Goal: Transaction & Acquisition: Purchase product/service

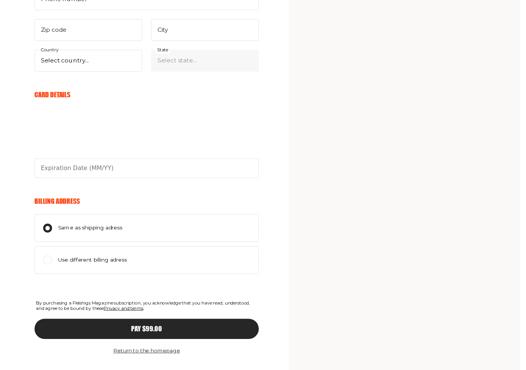
scroll to position [389, 0]
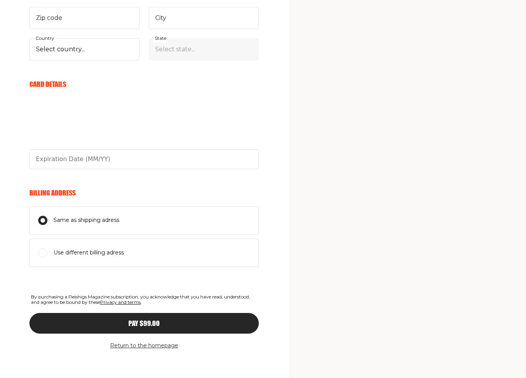
click at [321, 278] on div "My Cart Annual Subscription 1 Year (11 Issues) 1 $99.00 Discount code Apply Sub…" at bounding box center [376, 4] width 145 height 729
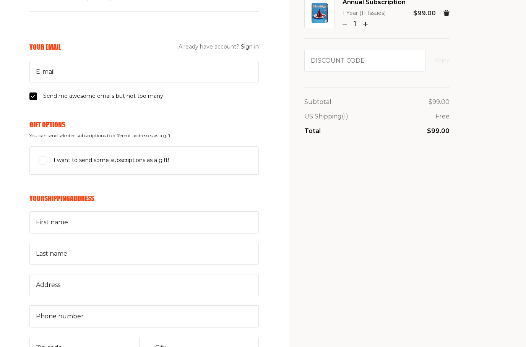
scroll to position [0, 0]
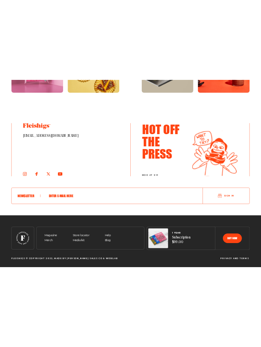
scroll to position [1712, 0]
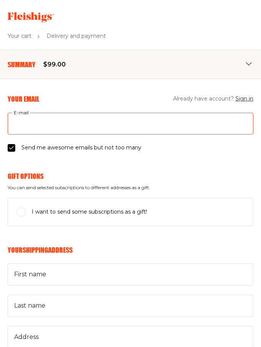
click at [133, 124] on input "E-mail" at bounding box center [131, 124] width 246 height 22
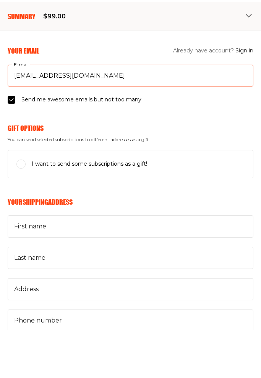
scroll to position [9, 0]
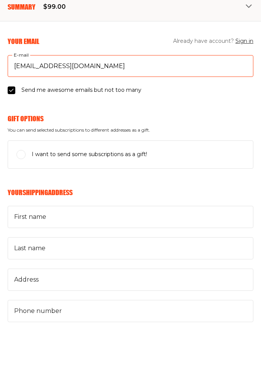
type input "Radshesh@gmail.com"
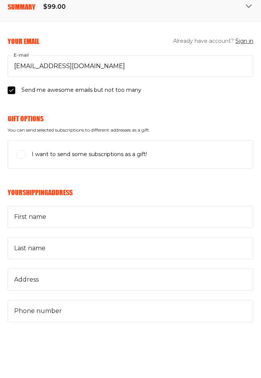
click at [96, 199] on span "I want to send some subscriptions as a gift!" at bounding box center [90, 203] width 116 height 9
click at [26, 199] on input "I want to send some subscriptions as a gift!" at bounding box center [20, 203] width 9 height 9
checkbox input "true"
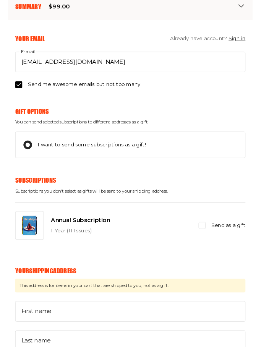
scroll to position [81, 0]
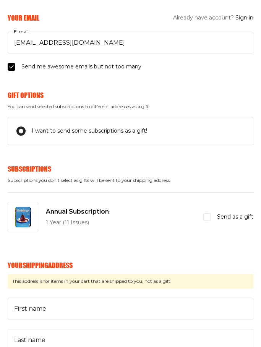
click at [218, 219] on span "Send as a gift" at bounding box center [235, 217] width 36 height 9
click at [211, 219] on input "Send as a gift" at bounding box center [208, 218] width 8 height 8
checkbox input "true"
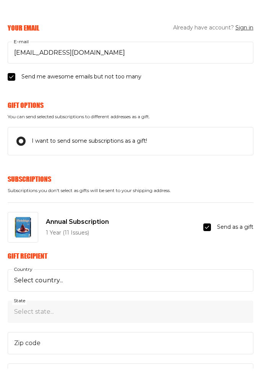
scroll to position [90, 0]
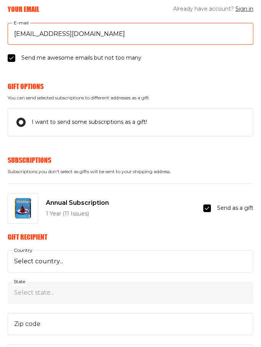
click at [156, 37] on input "Radshesh@gmail.com" at bounding box center [131, 34] width 246 height 22
type input "Mirs.kipnis@gmail.com"
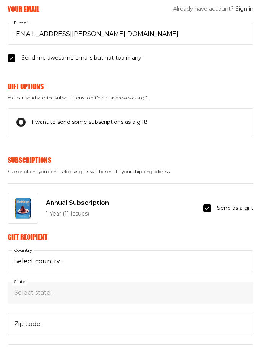
click at [115, 118] on div "I want to send some subscriptions as a gift!" at bounding box center [130, 122] width 228 height 9
click at [26, 118] on input "I want to send some subscriptions as a gift!" at bounding box center [20, 122] width 9 height 9
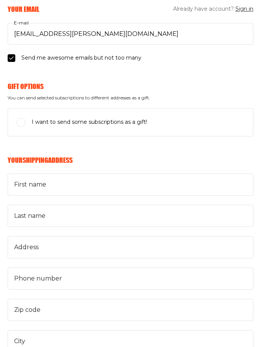
click at [126, 115] on label "I want to send some subscriptions as a gift!" at bounding box center [131, 122] width 246 height 28
click at [26, 118] on input "I want to send some subscriptions as a gift!" at bounding box center [20, 122] width 9 height 9
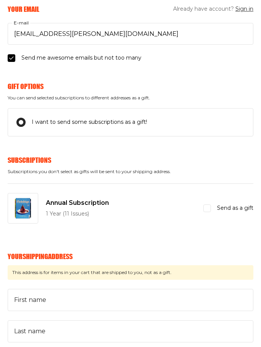
click at [121, 118] on span "I want to send some subscriptions as a gift!" at bounding box center [90, 122] width 116 height 9
click at [26, 118] on input "I want to send some subscriptions as a gift!" at bounding box center [20, 122] width 9 height 9
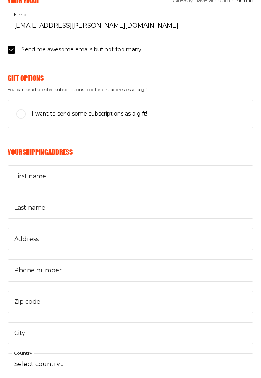
scroll to position [98, 0]
click at [122, 117] on span "I want to send some subscriptions as a gift!" at bounding box center [90, 113] width 116 height 9
click at [26, 117] on input "I want to send some subscriptions as a gift!" at bounding box center [20, 113] width 9 height 9
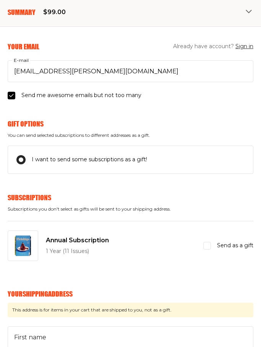
scroll to position [43, 0]
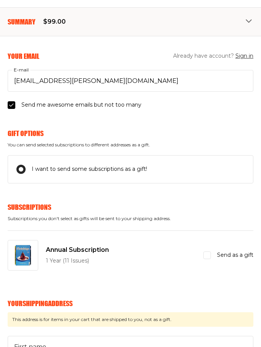
click at [93, 170] on span "I want to send some subscriptions as a gift!" at bounding box center [90, 169] width 116 height 9
click at [26, 170] on input "I want to send some subscriptions as a gift!" at bounding box center [20, 169] width 9 height 9
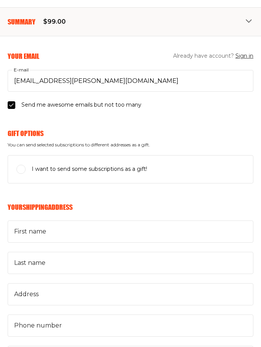
click at [27, 166] on div "I want to send some subscriptions as a gift!" at bounding box center [130, 169] width 228 height 9
click at [26, 166] on input "I want to send some subscriptions as a gift!" at bounding box center [20, 169] width 9 height 9
checkbox input "true"
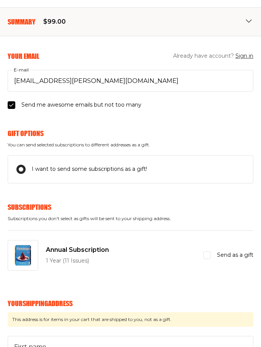
click at [210, 255] on input "Send as a gift" at bounding box center [208, 256] width 8 height 8
checkbox input "true"
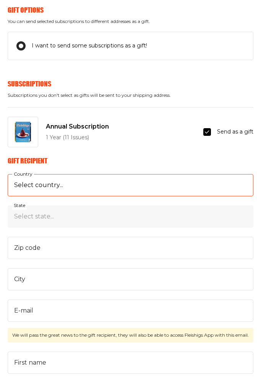
click at [125, 194] on select "Select country... United States Canada (+$29/subscription) Afghanistan (+$44/su…" at bounding box center [131, 185] width 246 height 22
select select "US"
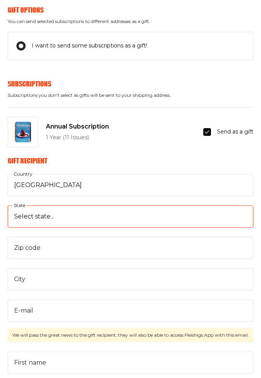
click at [86, 213] on select "Select state... Alabama Alaska American Samoa Arizona Arkansas California Color…" at bounding box center [131, 216] width 246 height 22
select select "New York"
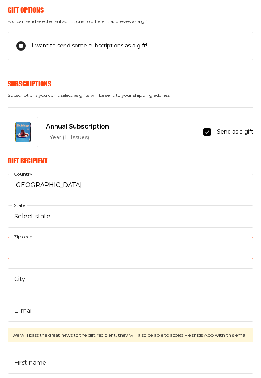
click at [69, 248] on input "Zip code" at bounding box center [131, 248] width 246 height 22
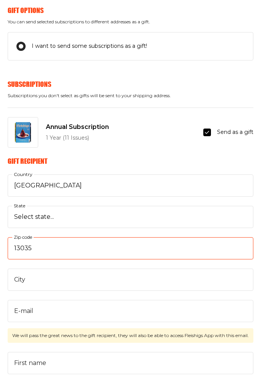
type input "13035"
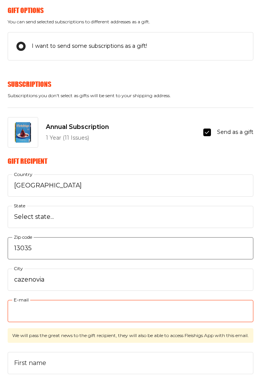
scroll to position [261, 0]
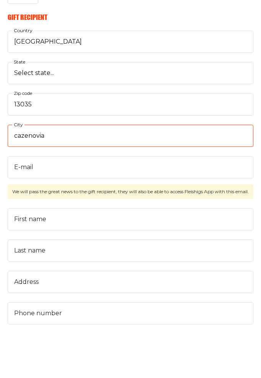
click at [69, 174] on input "cazenovia" at bounding box center [131, 185] width 246 height 22
type input "Cazenovia"
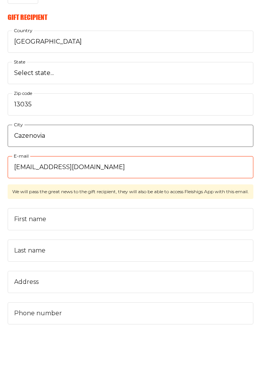
type input "radshesh@gmail.com"
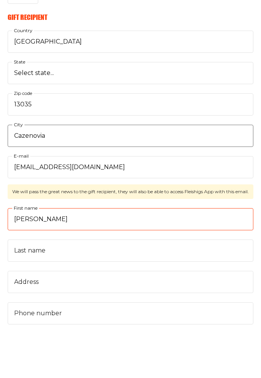
type input "Robin"
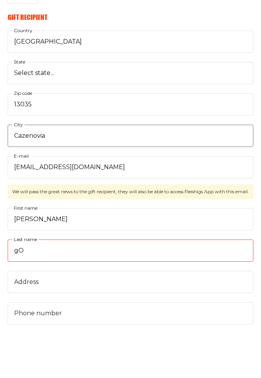
type input "g"
type input "Goldberg"
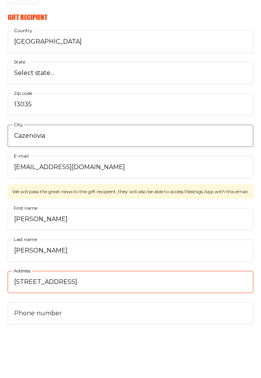
type input "5057 East Lake Rd"
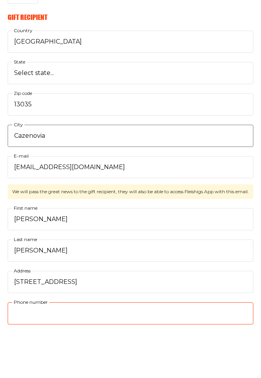
scroll to position [412, 0]
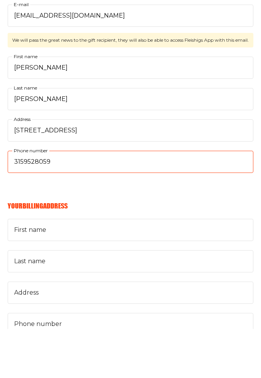
type input "3159528059"
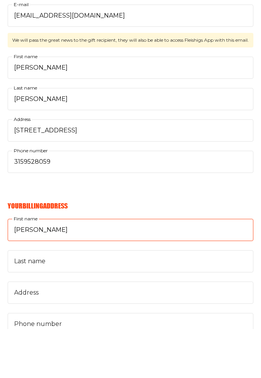
type input "Adam"
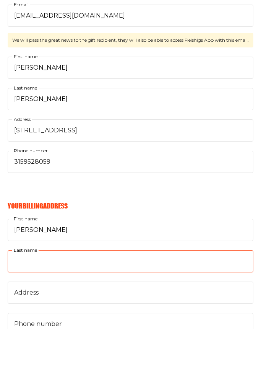
type input "Goldberg"
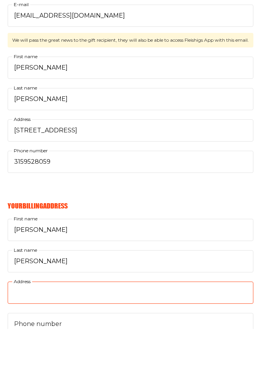
type input "7035 Highfield Rd."
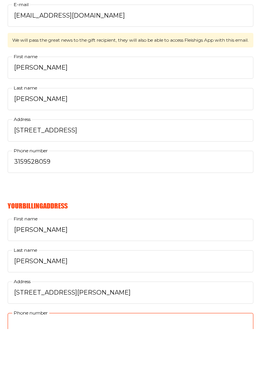
type input "3155754078"
type input "13066"
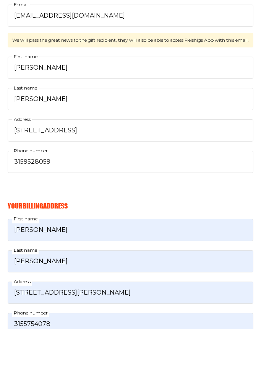
type input "Fayetteville"
select select "US"
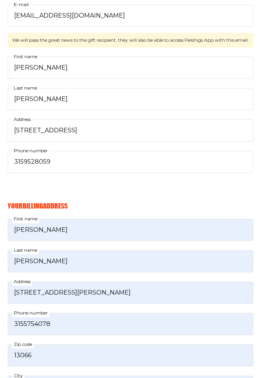
select select "New York"
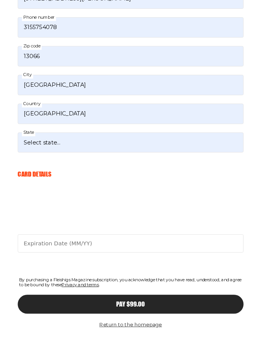
scroll to position [783, 0]
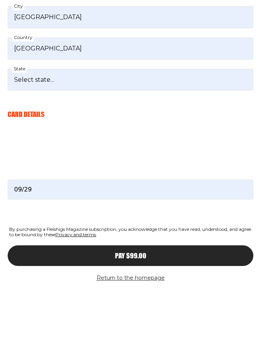
click at [148, 301] on div "Pay $99.00" at bounding box center [130, 304] width 215 height 7
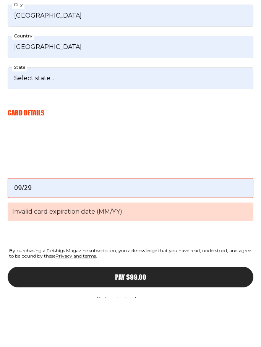
click at [143, 252] on span "Invalid card expiration date (MM/YY)" at bounding box center [131, 261] width 246 height 18
click at [143, 227] on input "09/29" at bounding box center [131, 237] width 246 height 20
click at [136, 252] on span "Invalid card expiration date (MM/YY)" at bounding box center [131, 261] width 246 height 18
click at [136, 227] on input "09/29" at bounding box center [131, 237] width 246 height 20
click at [120, 252] on span "Invalid card expiration date (MM/YY)" at bounding box center [131, 261] width 246 height 18
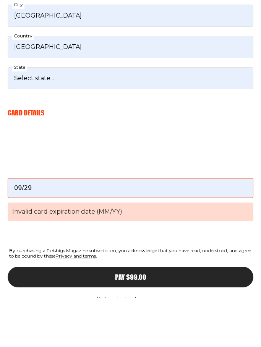
click at [120, 227] on input "09/29" at bounding box center [131, 237] width 246 height 20
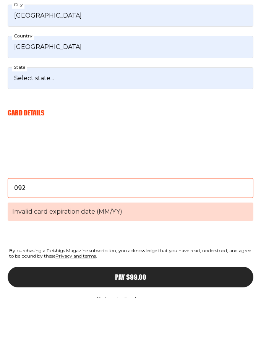
type input "09/29"
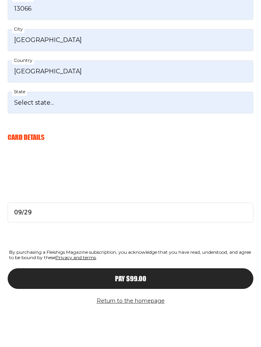
click at [147, 301] on div "Pay $99.00" at bounding box center [130, 304] width 215 height 7
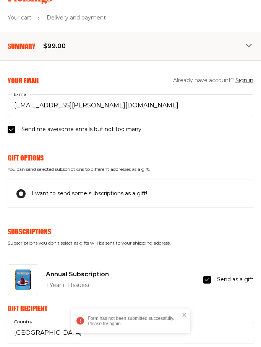
scroll to position [0, 0]
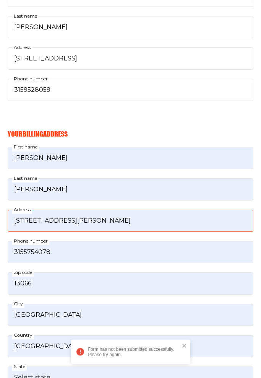
click at [174, 226] on input "7035 Highfield Rd." at bounding box center [131, 221] width 246 height 22
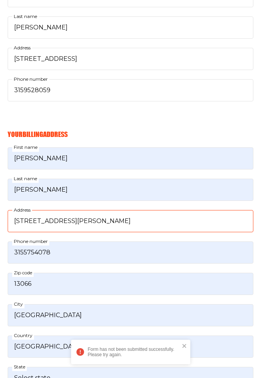
type input "7035 Highfield Rd."
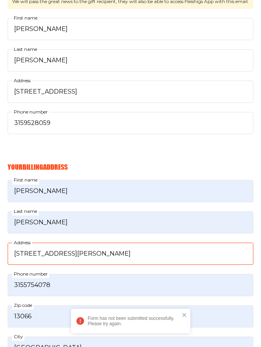
scroll to position [500, 0]
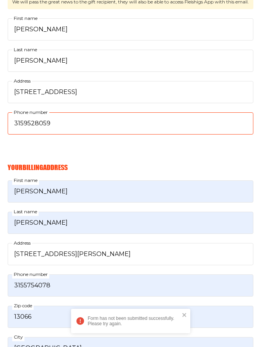
click at [127, 122] on input "3159528059" at bounding box center [131, 123] width 246 height 22
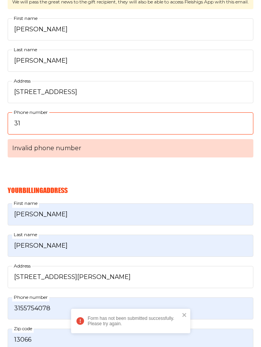
type input "3"
type input "315"
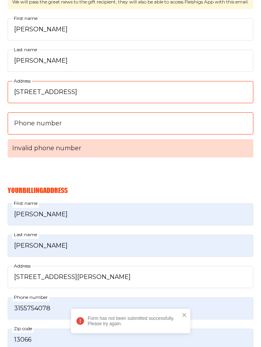
click at [122, 91] on input "5057 East Lake Rd" at bounding box center [131, 92] width 246 height 22
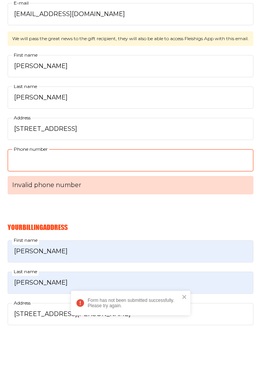
click at [127, 198] on input "Phone number Invalid phone number" at bounding box center [131, 209] width 246 height 22
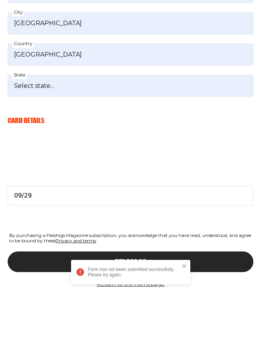
scroll to position [806, 0]
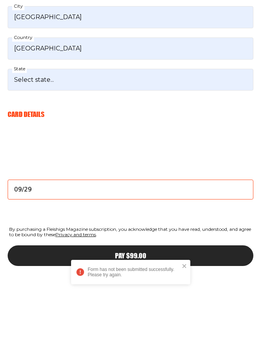
click at [56, 229] on input "09/29" at bounding box center [131, 239] width 246 height 20
type input "0"
type input "09/29"
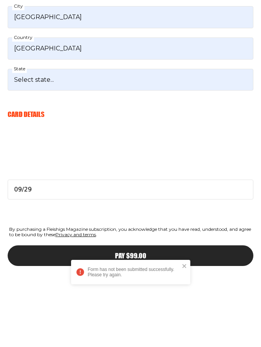
click at [60, 301] on div "Pay $99.00" at bounding box center [130, 304] width 215 height 7
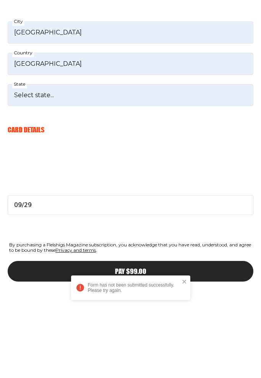
scroll to position [477, 0]
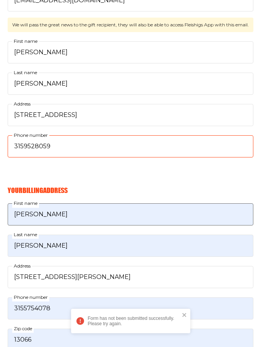
type input "3159528059"
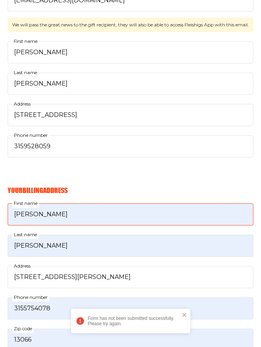
click at [73, 218] on input "Adam" at bounding box center [131, 215] width 246 height 22
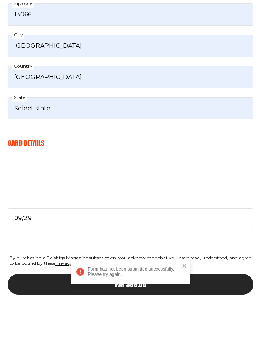
scroll to position [783, 0]
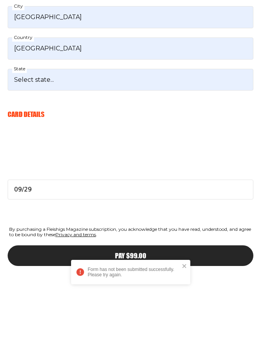
click at [154, 295] on button "Pay $99.00" at bounding box center [131, 305] width 246 height 21
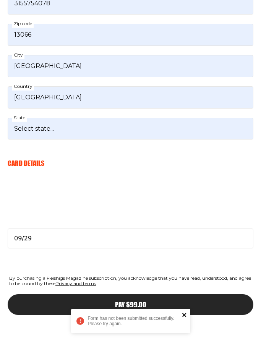
click at [185, 315] on icon "close" at bounding box center [184, 315] width 4 height 4
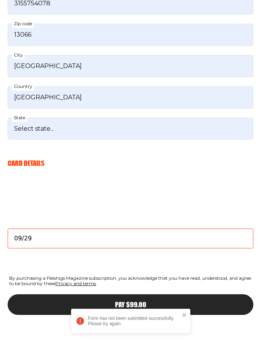
click at [59, 245] on input "09/29" at bounding box center [131, 239] width 246 height 20
type input "0"
type input "04/28"
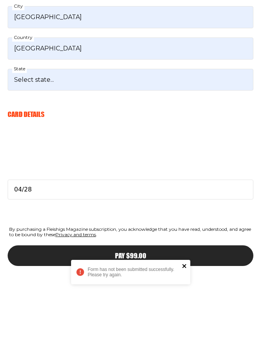
click at [186, 312] on icon "close" at bounding box center [184, 315] width 5 height 6
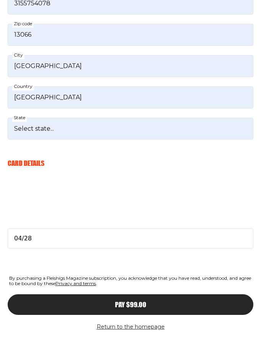
click at [147, 303] on div "Pay $99.00" at bounding box center [130, 304] width 215 height 7
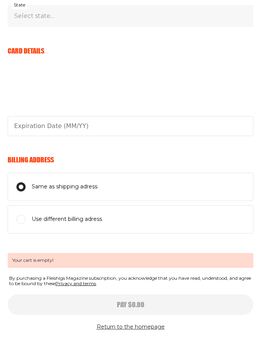
type input "04/28"
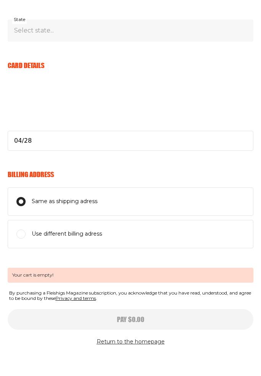
scroll to position [0, 0]
